Goal: Task Accomplishment & Management: Complete application form

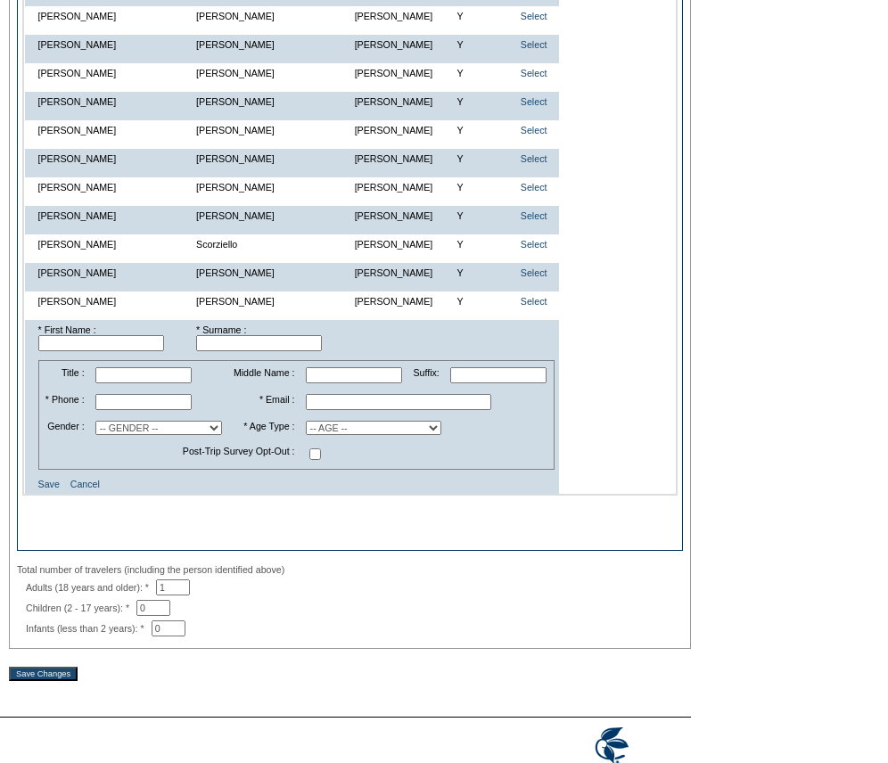
scroll to position [1291, 0]
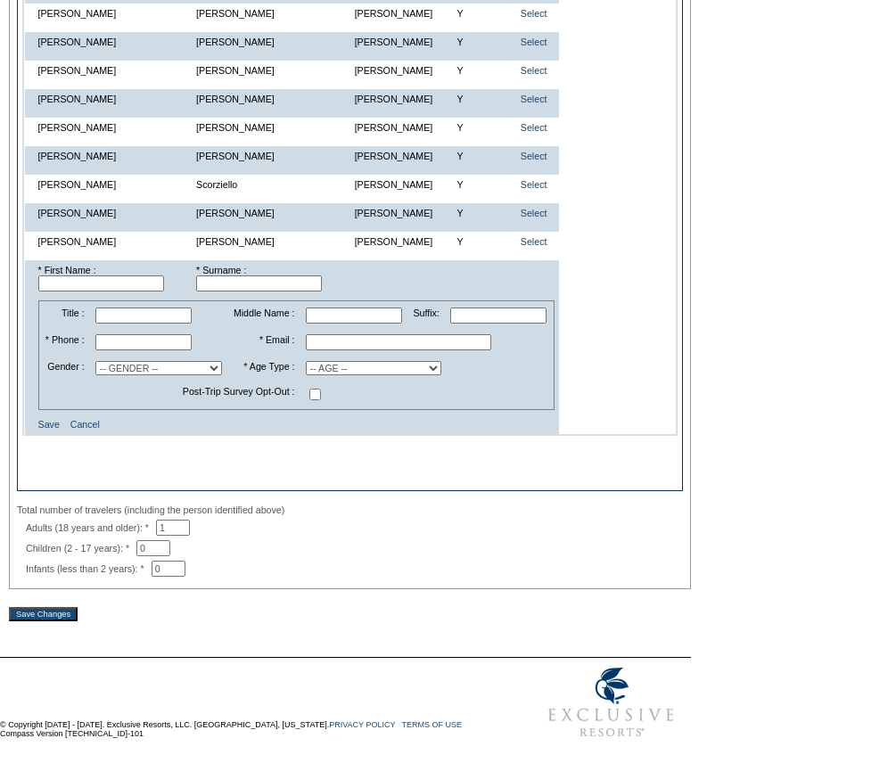
click at [160, 275] on input "text" at bounding box center [101, 283] width 126 height 16
type input "[PERSON_NAME]"
paste input "[PHONE_NUMBER]"
type input "[PHONE_NUMBER]"
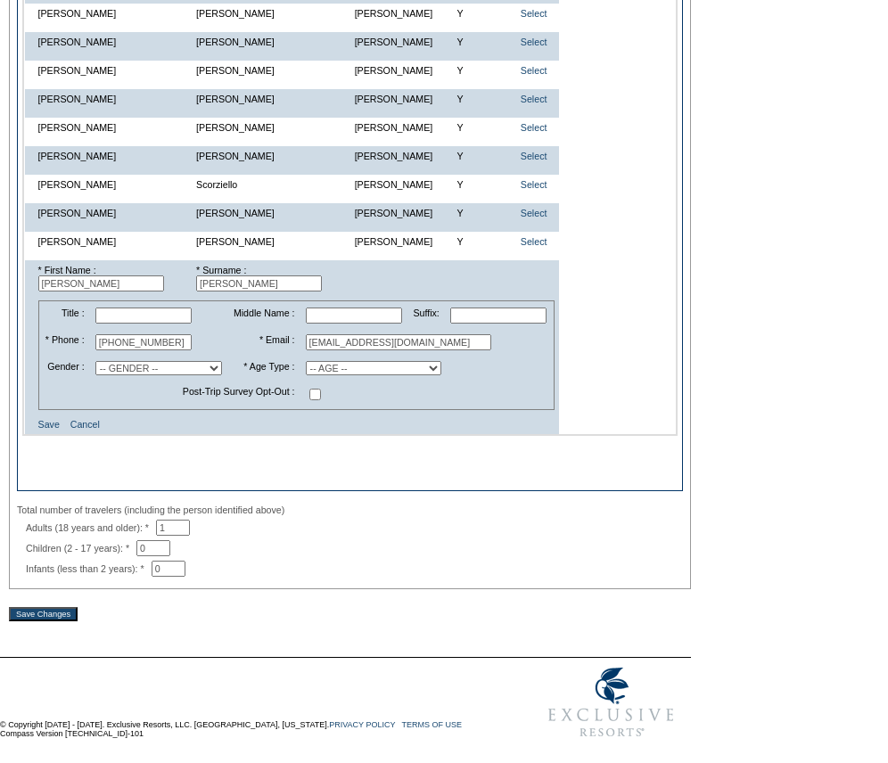
type input "[EMAIL_ADDRESS][DOMAIN_NAME]"
click at [162, 365] on select "-- GENDER -- [DEMOGRAPHIC_DATA] [DEMOGRAPHIC_DATA]" at bounding box center [158, 368] width 127 height 14
select select "M"
click at [103, 361] on select "-- GENDER -- [DEMOGRAPHIC_DATA] [DEMOGRAPHIC_DATA]" at bounding box center [158, 368] width 127 height 14
click at [319, 362] on select "-- AGE -- Adult (23 years and older) Young Adult (18 - 22 years) Child (2 - 17 …" at bounding box center [373, 368] width 135 height 14
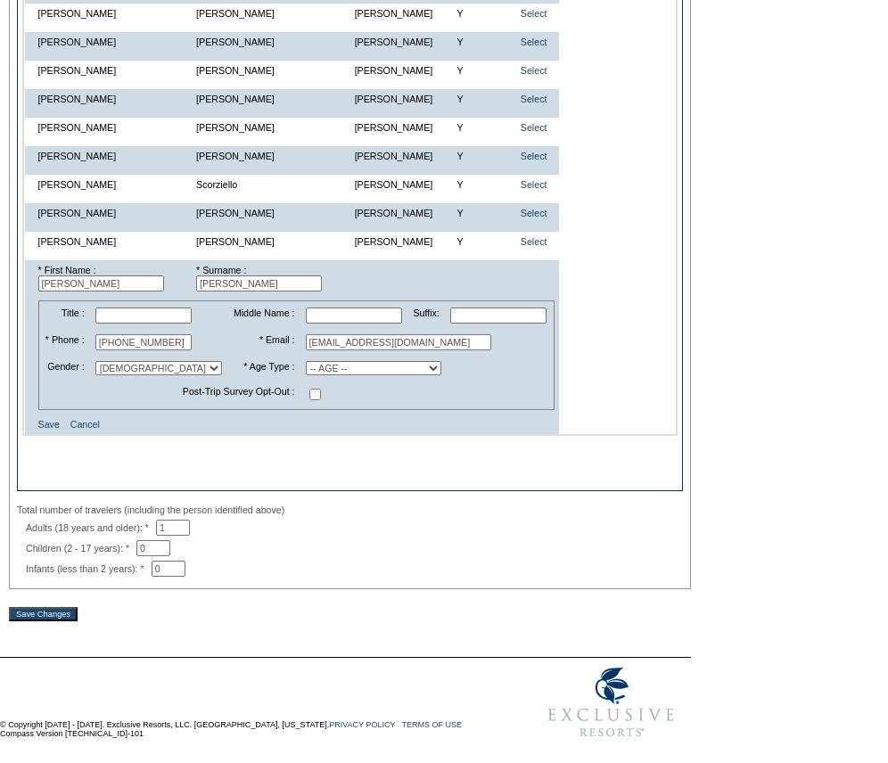
select select "A"
click at [306, 361] on select "-- AGE -- Adult (23 years and older) Young Adult (18 - 22 years) Child (2 - 17 …" at bounding box center [373, 368] width 135 height 14
click at [37, 414] on td "Save Cancel" at bounding box center [296, 424] width 525 height 20
click at [50, 419] on link "Save" at bounding box center [48, 424] width 21 height 11
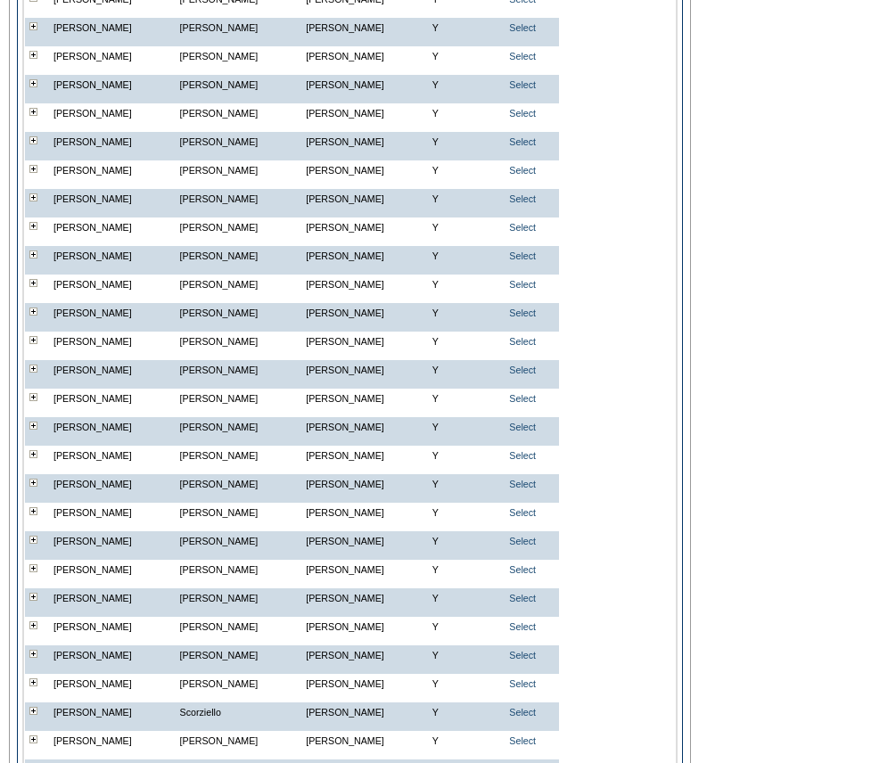
scroll to position [709, 0]
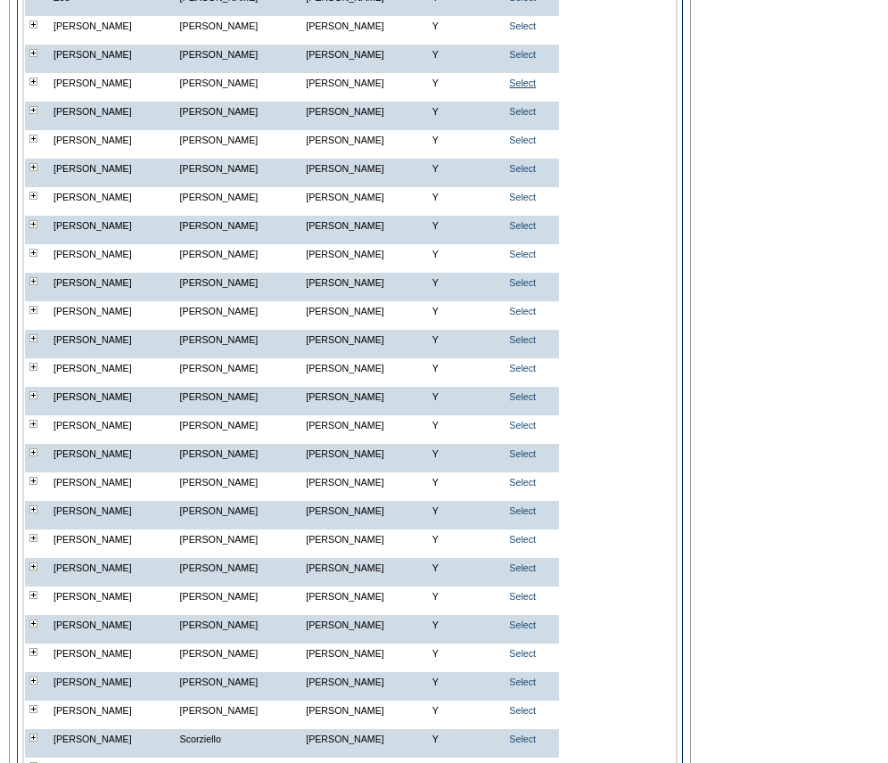
click at [510, 88] on link "Select" at bounding box center [522, 83] width 27 height 11
